Goal: Task Accomplishment & Management: Manage account settings

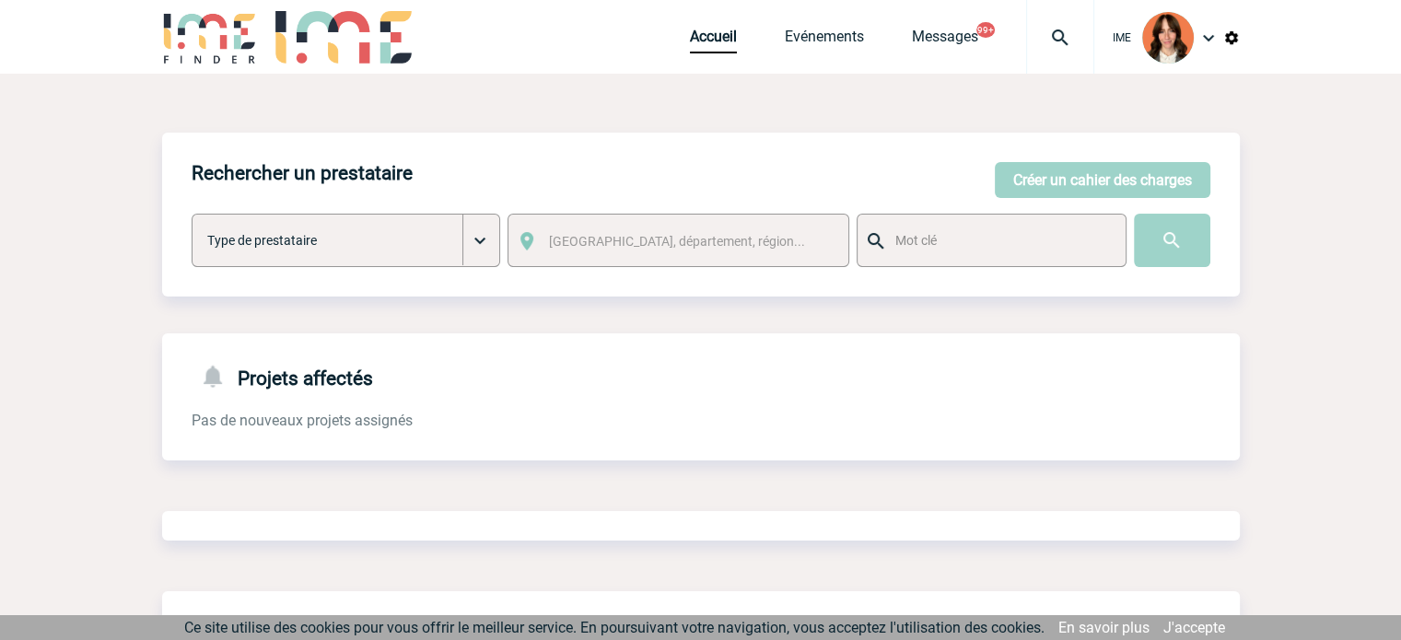
click at [1071, 22] on div at bounding box center [1060, 37] width 68 height 74
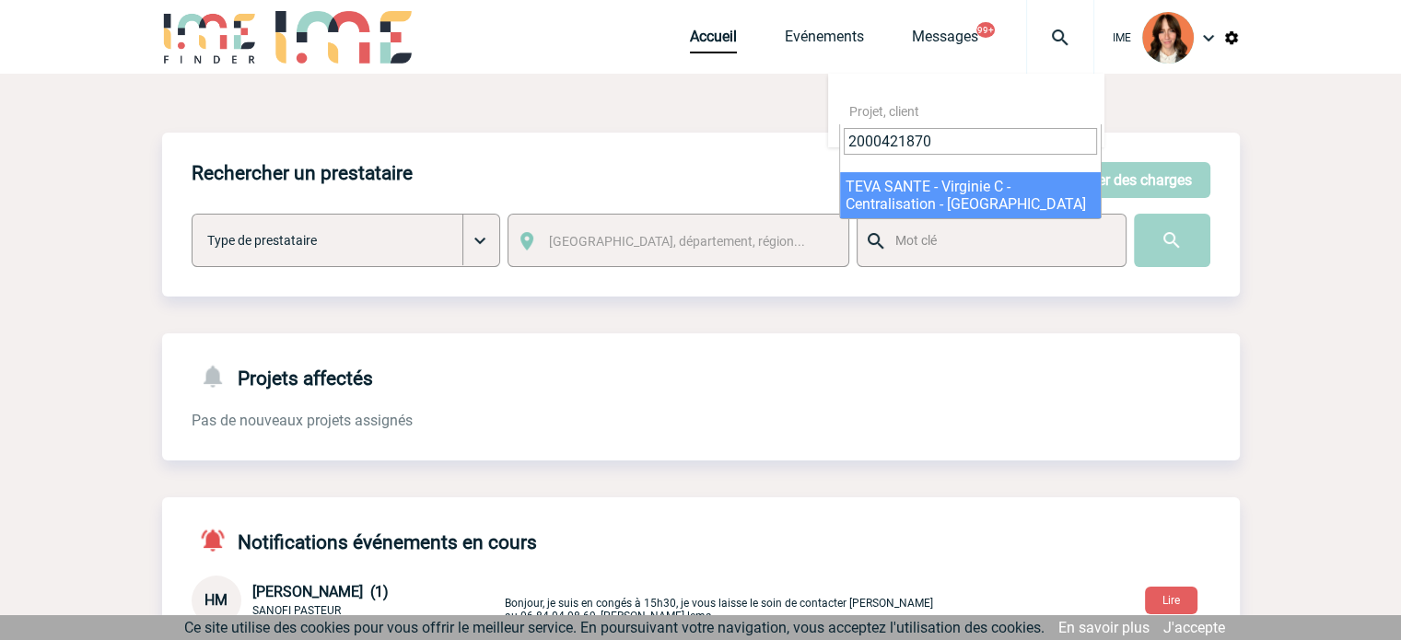
type input "2000421870"
select select "21371"
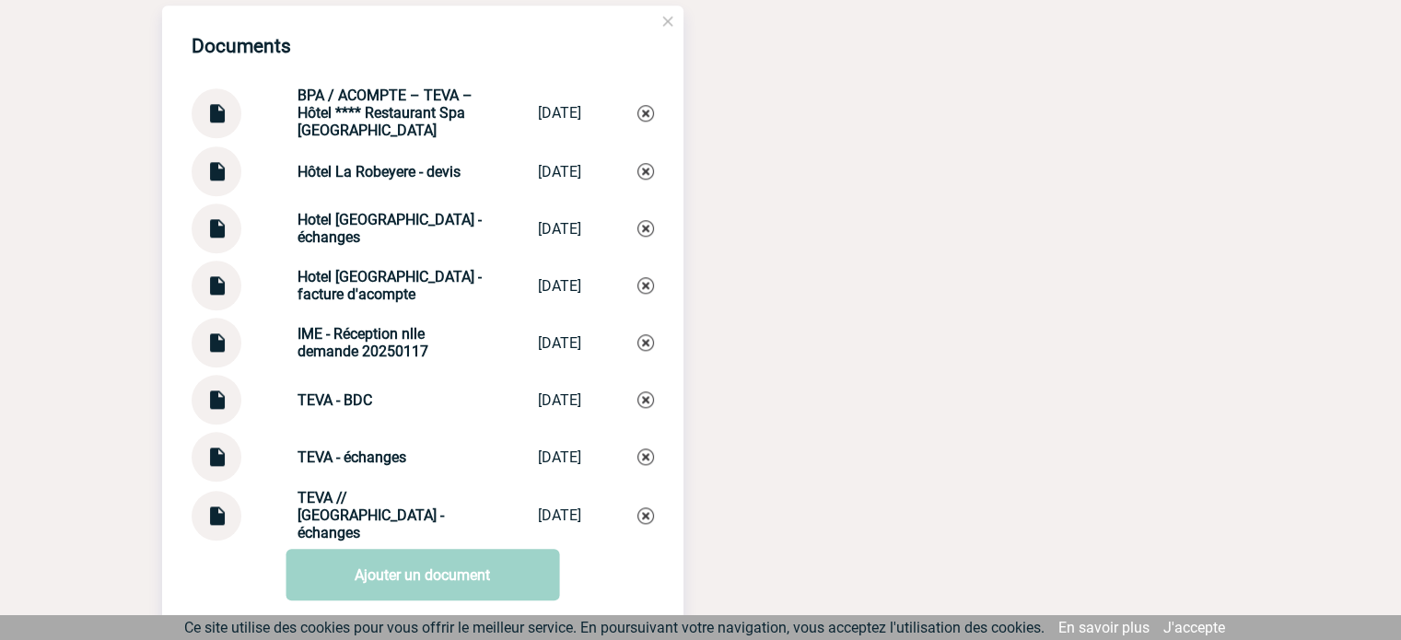
scroll to position [1917, 0]
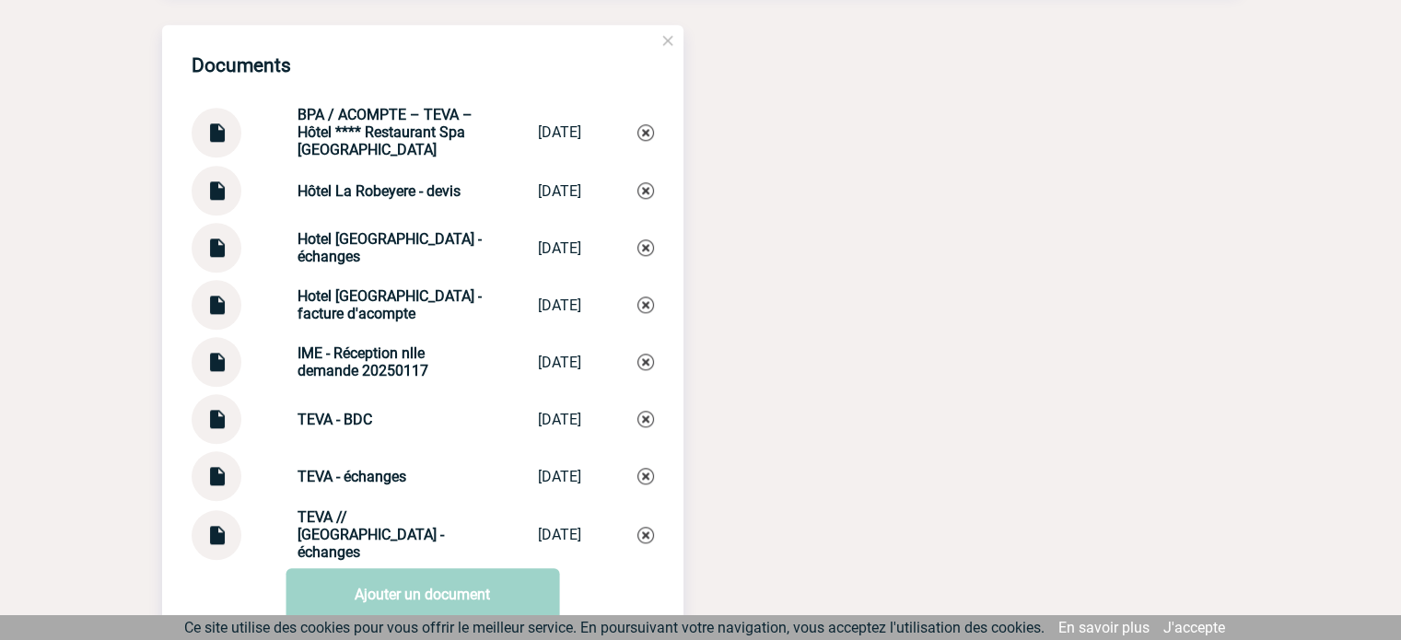
click at [214, 258] on img at bounding box center [217, 241] width 24 height 36
click at [217, 144] on img at bounding box center [217, 126] width 24 height 36
click at [315, 216] on div "Hôtel La Robeyere - devis Hôtel La Robey... 20/01/2025" at bounding box center [423, 191] width 462 height 50
drag, startPoint x: 284, startPoint y: 252, endPoint x: 361, endPoint y: 268, distance: 79.1
click at [361, 268] on div "Hotel La Robeyere - échanges Hotel La Robeye... 19/02/2025" at bounding box center [423, 248] width 462 height 50
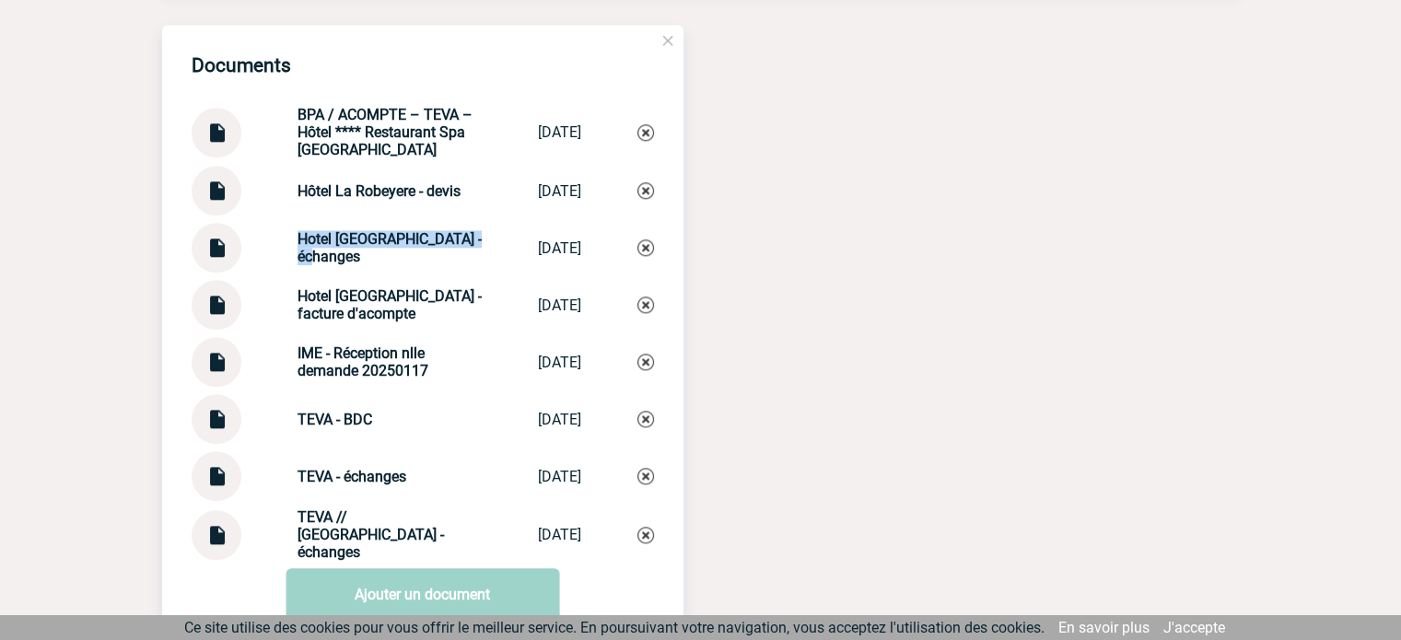
copy strong "Hotel La Robeyere - échanges"
click at [641, 256] on img at bounding box center [646, 248] width 17 height 17
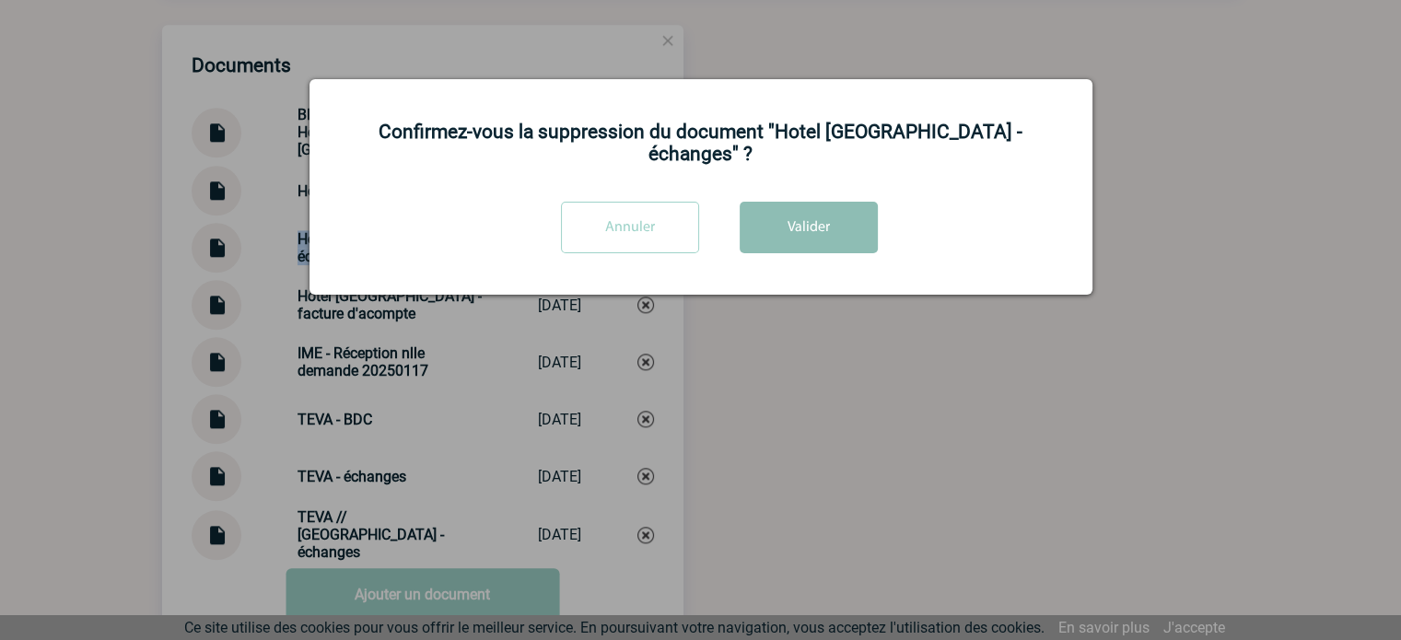
click at [778, 206] on button "Valider" at bounding box center [809, 228] width 138 height 52
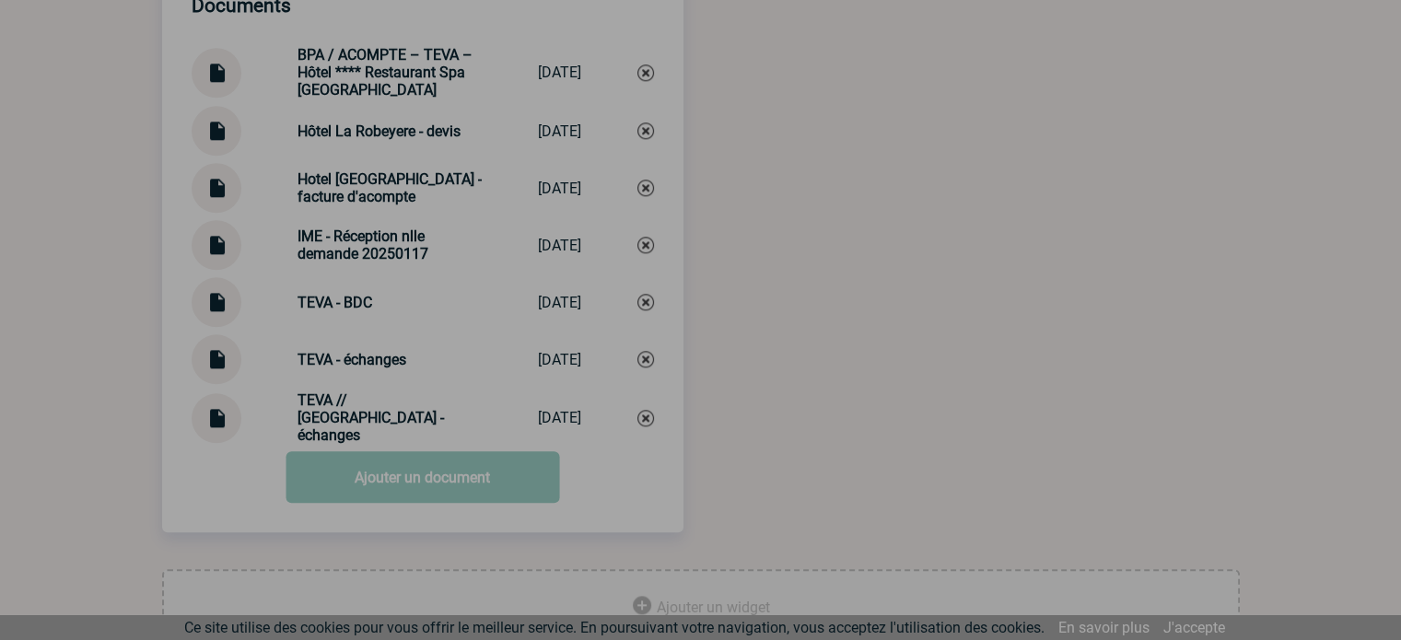
scroll to position [2009, 0]
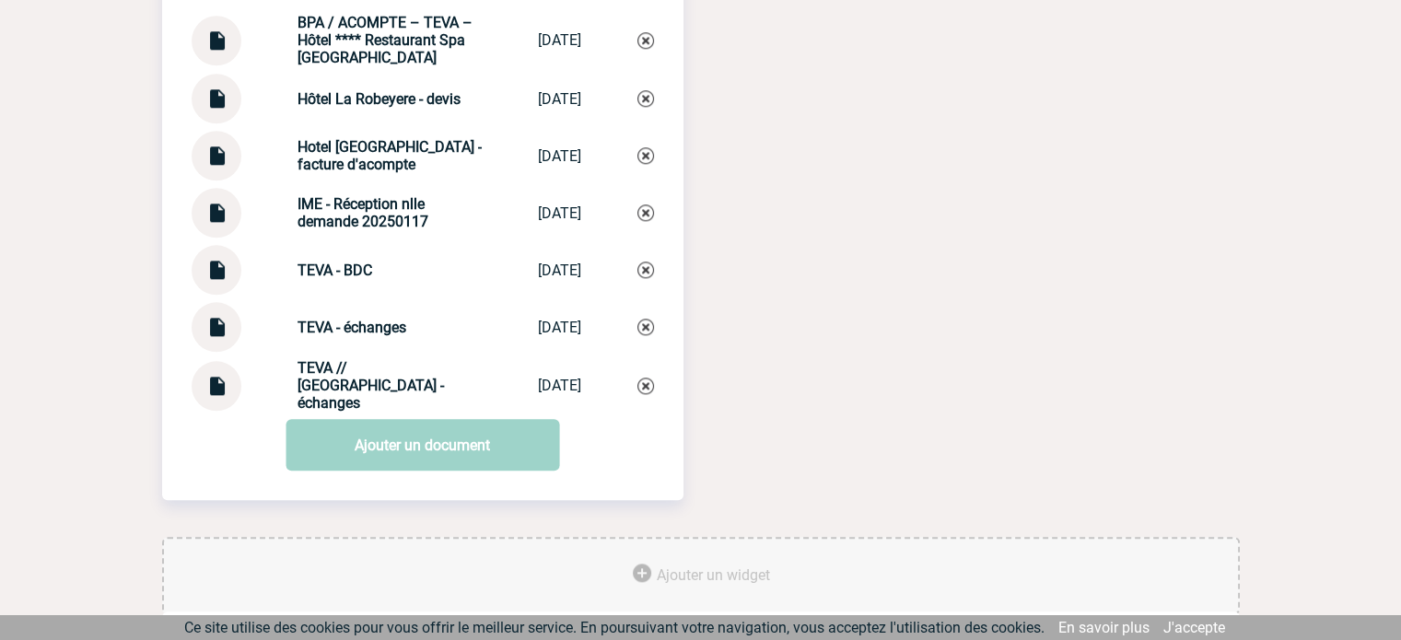
click at [394, 459] on link "Ajouter un document" at bounding box center [423, 445] width 274 height 52
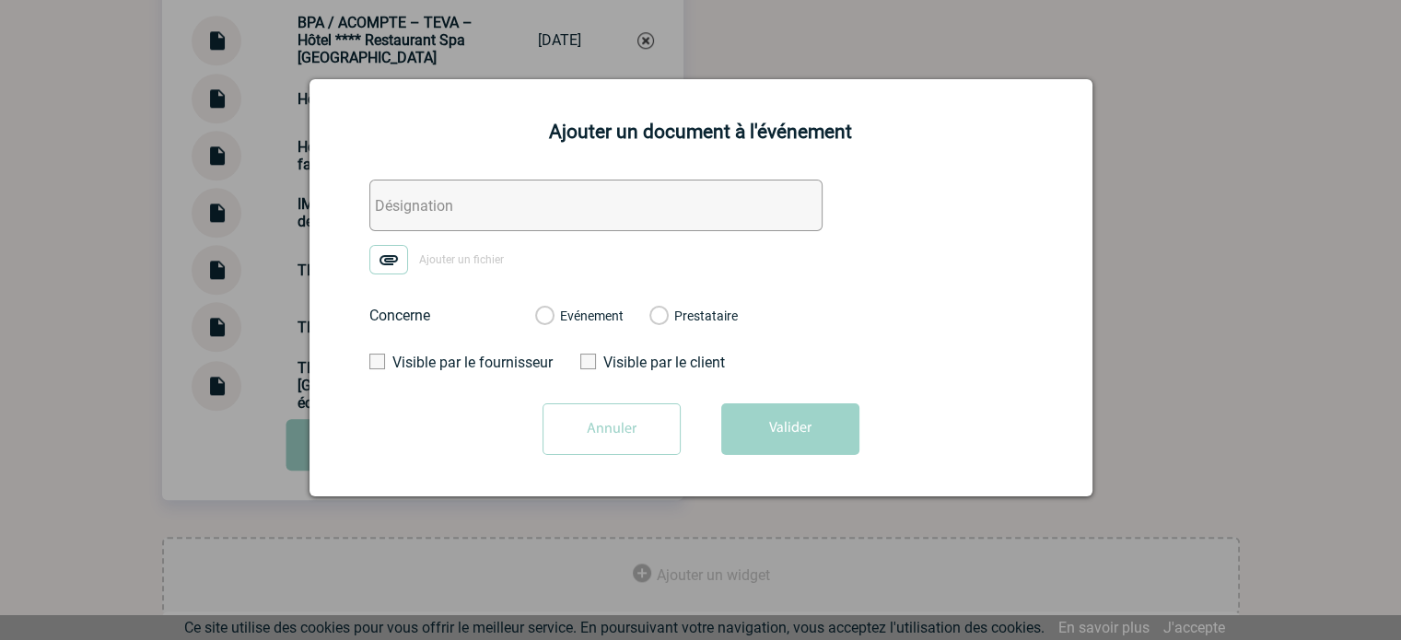
drag, startPoint x: 401, startPoint y: 198, endPoint x: 395, endPoint y: 247, distance: 49.1
click at [401, 198] on input "text" at bounding box center [595, 206] width 453 height 52
paste input "Hotel La Robeyere - échanges"
type input "Hotel La Robeyere - échanges"
click at [391, 261] on img at bounding box center [388, 259] width 39 height 29
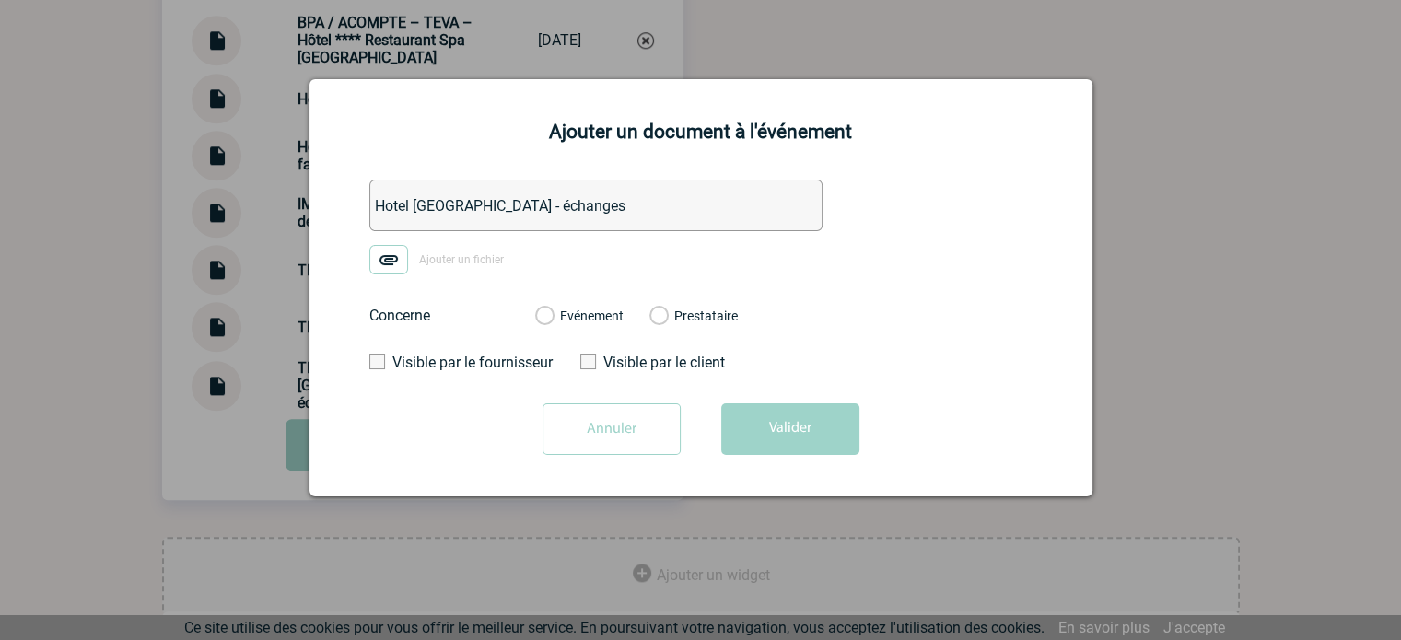
click at [0, 0] on input "Ajouter un fichier" at bounding box center [0, 0] width 0 height 0
click at [553, 311] on label "Evénement" at bounding box center [544, 317] width 18 height 17
click at [0, 0] on input "Evénement" at bounding box center [0, 0] width 0 height 0
click at [819, 446] on button "Valider" at bounding box center [790, 430] width 138 height 52
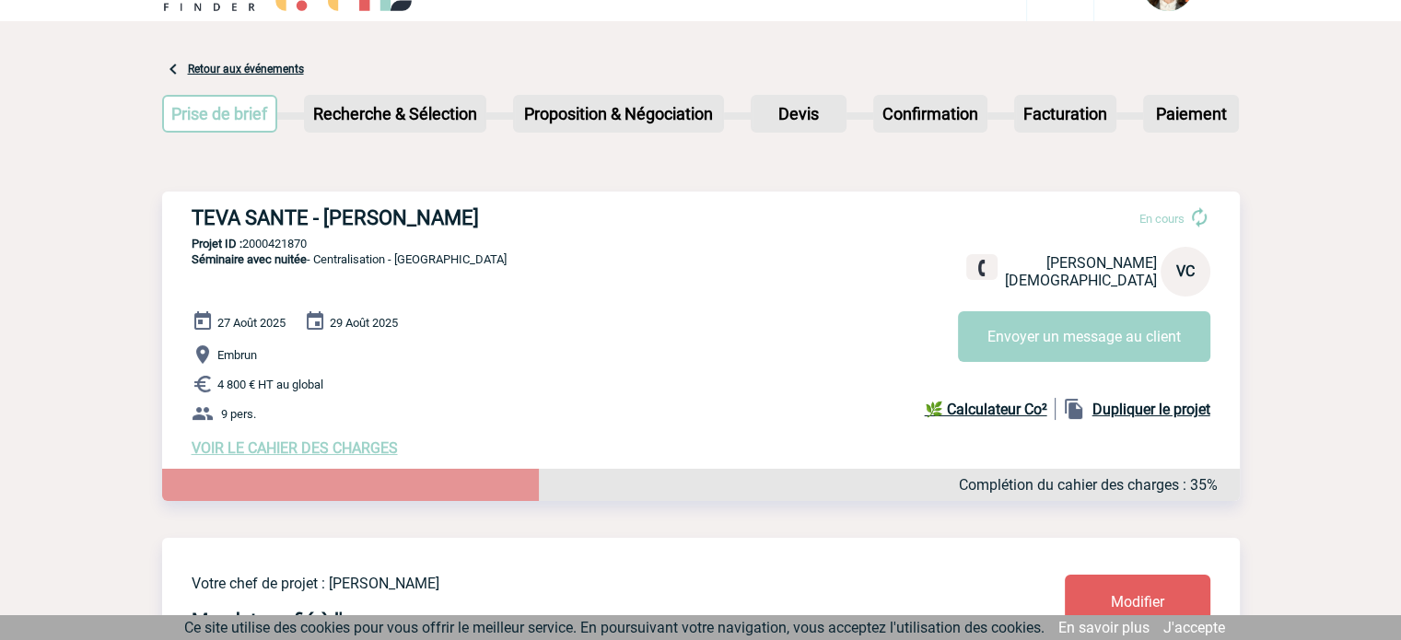
scroll to position [0, 0]
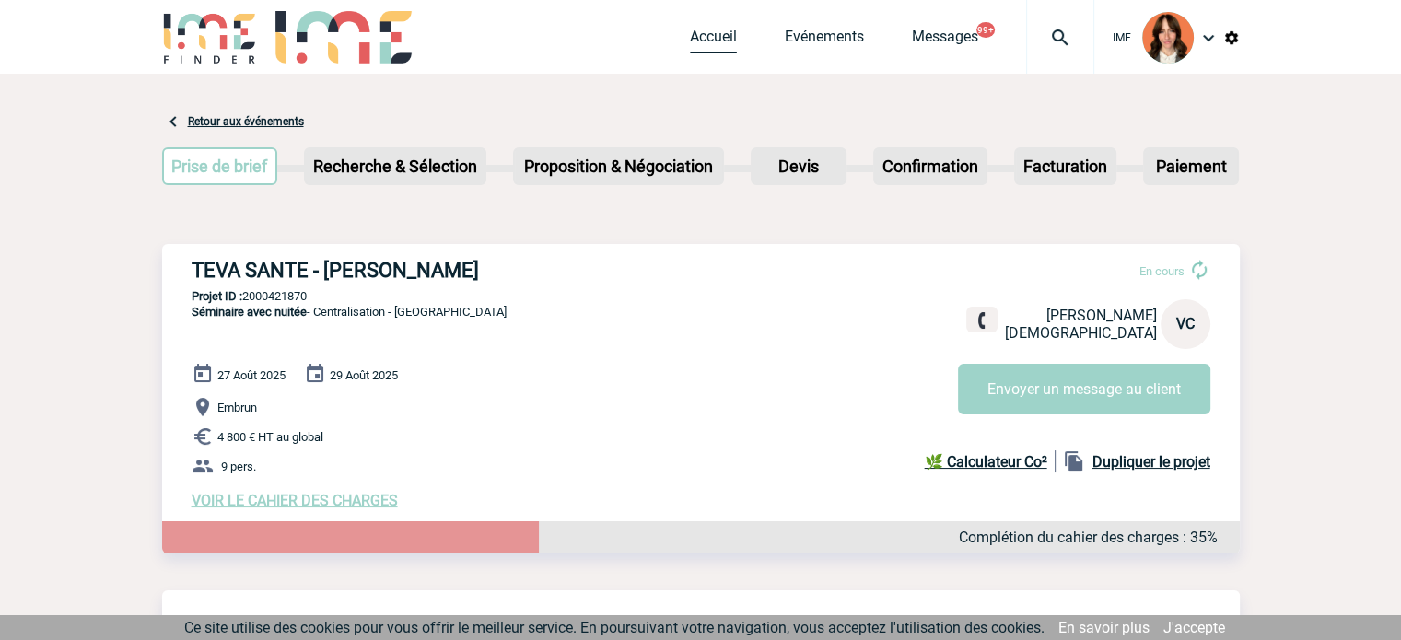
drag, startPoint x: 706, startPoint y: 43, endPoint x: 850, endPoint y: 63, distance: 145.9
click at [706, 43] on link "Accueil" at bounding box center [713, 41] width 47 height 26
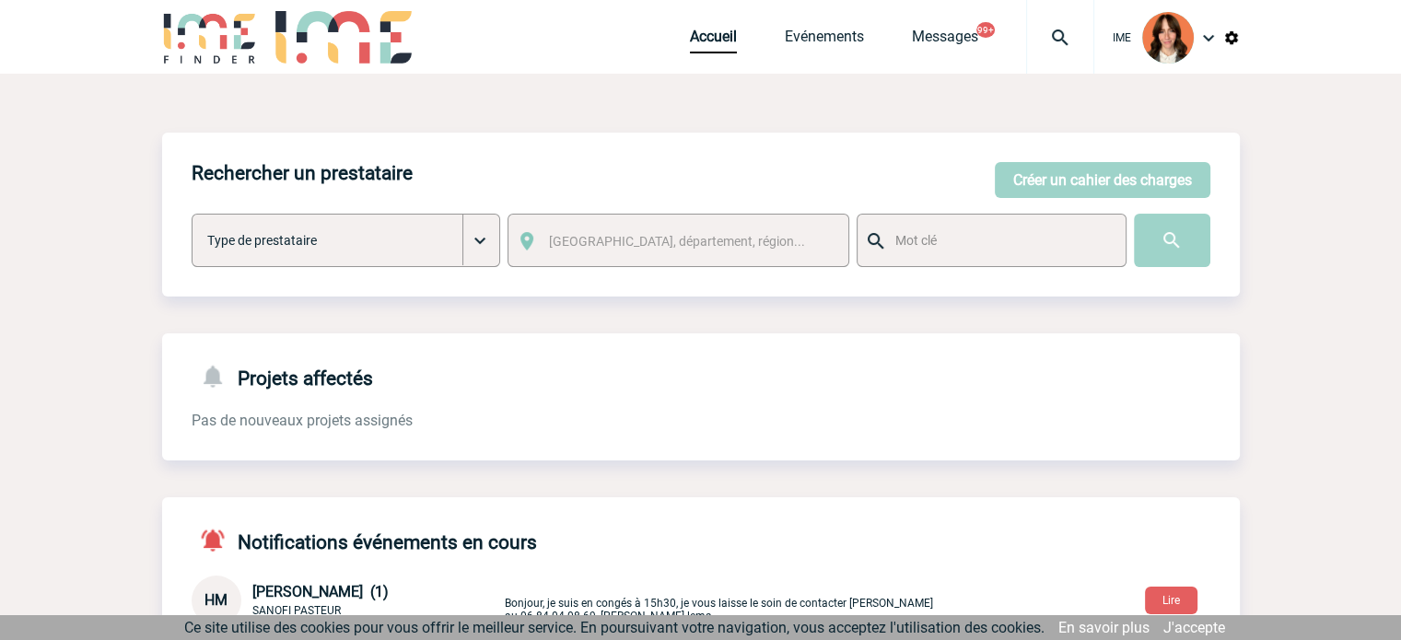
click at [682, 37] on div "IME Accueil Evénements 99+" at bounding box center [701, 39] width 1078 height 78
click at [717, 44] on link "Accueil" at bounding box center [713, 41] width 47 height 26
click at [716, 31] on link "Accueil" at bounding box center [713, 41] width 47 height 26
click at [708, 38] on link "Accueil" at bounding box center [713, 41] width 47 height 26
